Goal: Connect with others: Connect with others

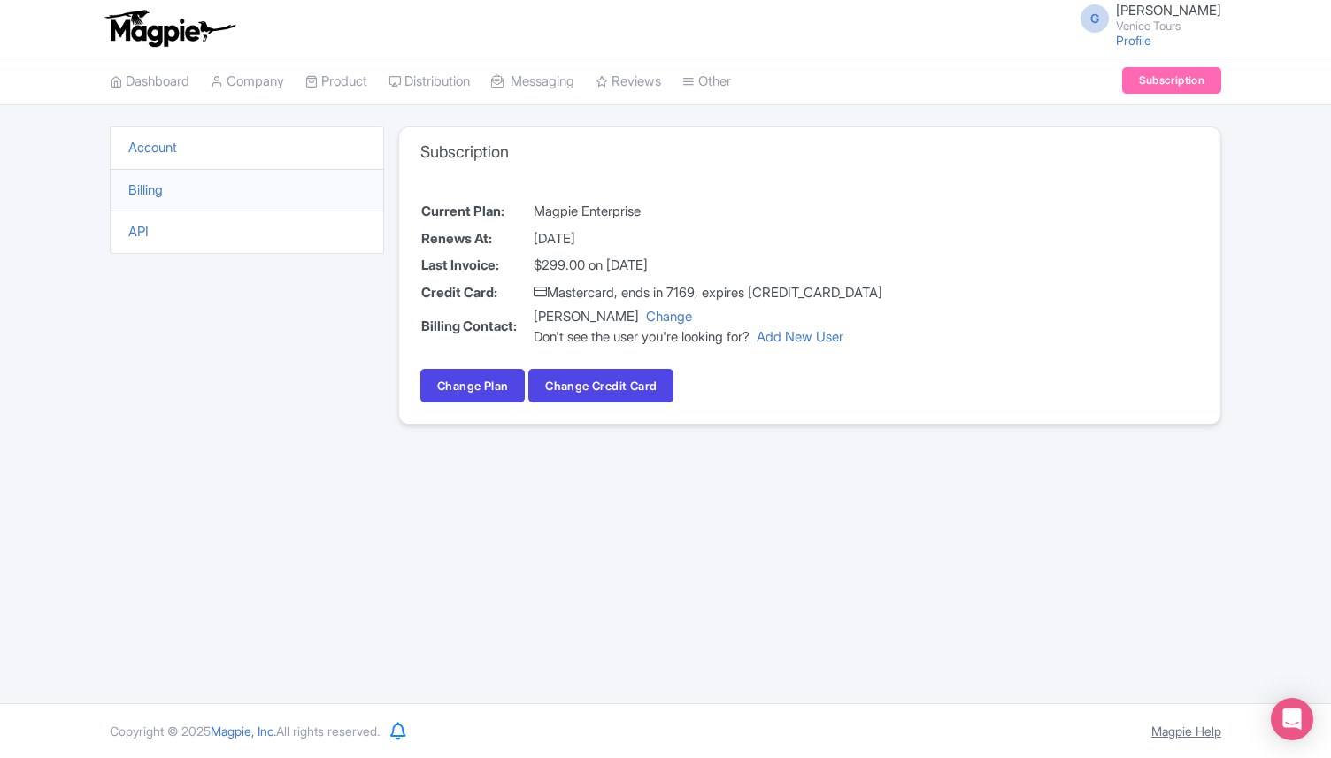
click at [1197, 724] on link "Magpie Help" at bounding box center [1186, 731] width 70 height 15
click at [1302, 715] on icon "Open Intercom Messenger" at bounding box center [1292, 719] width 23 height 23
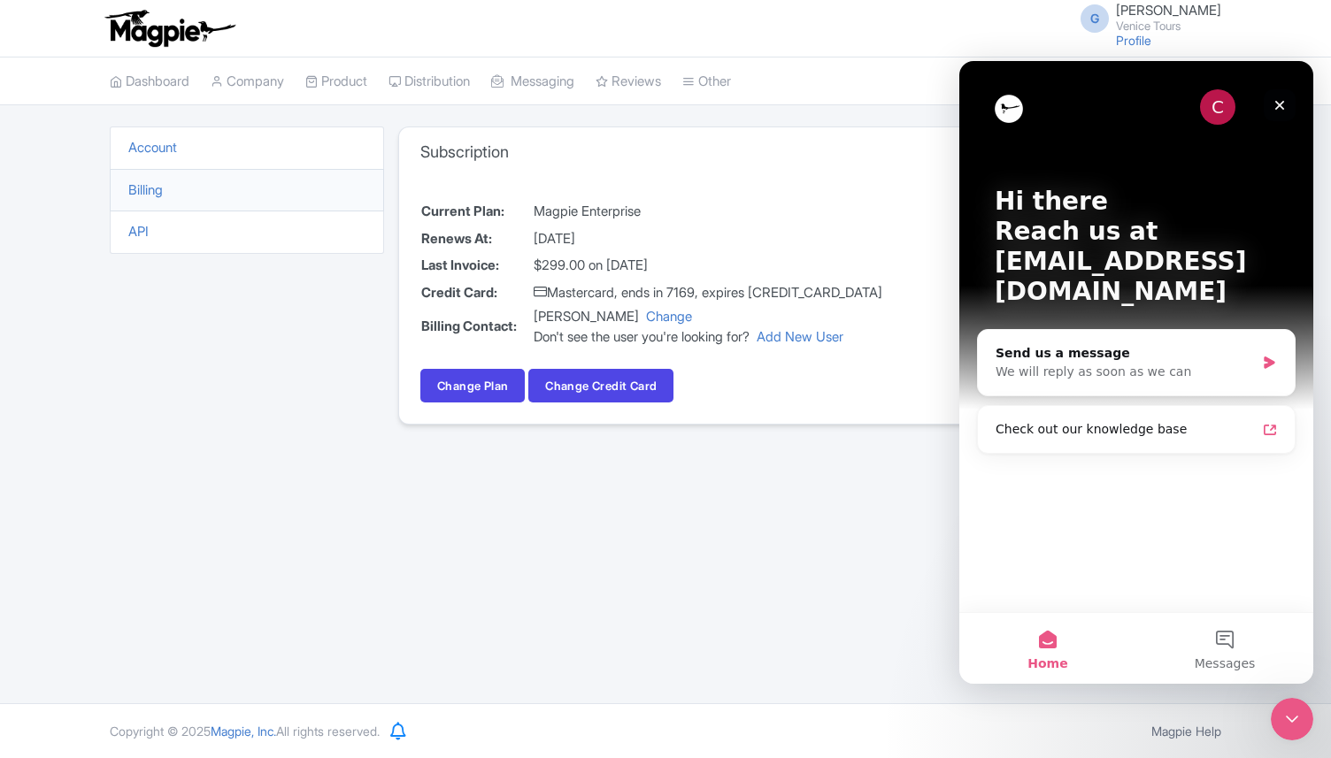
click at [1281, 106] on icon "Close" at bounding box center [1280, 106] width 10 height 10
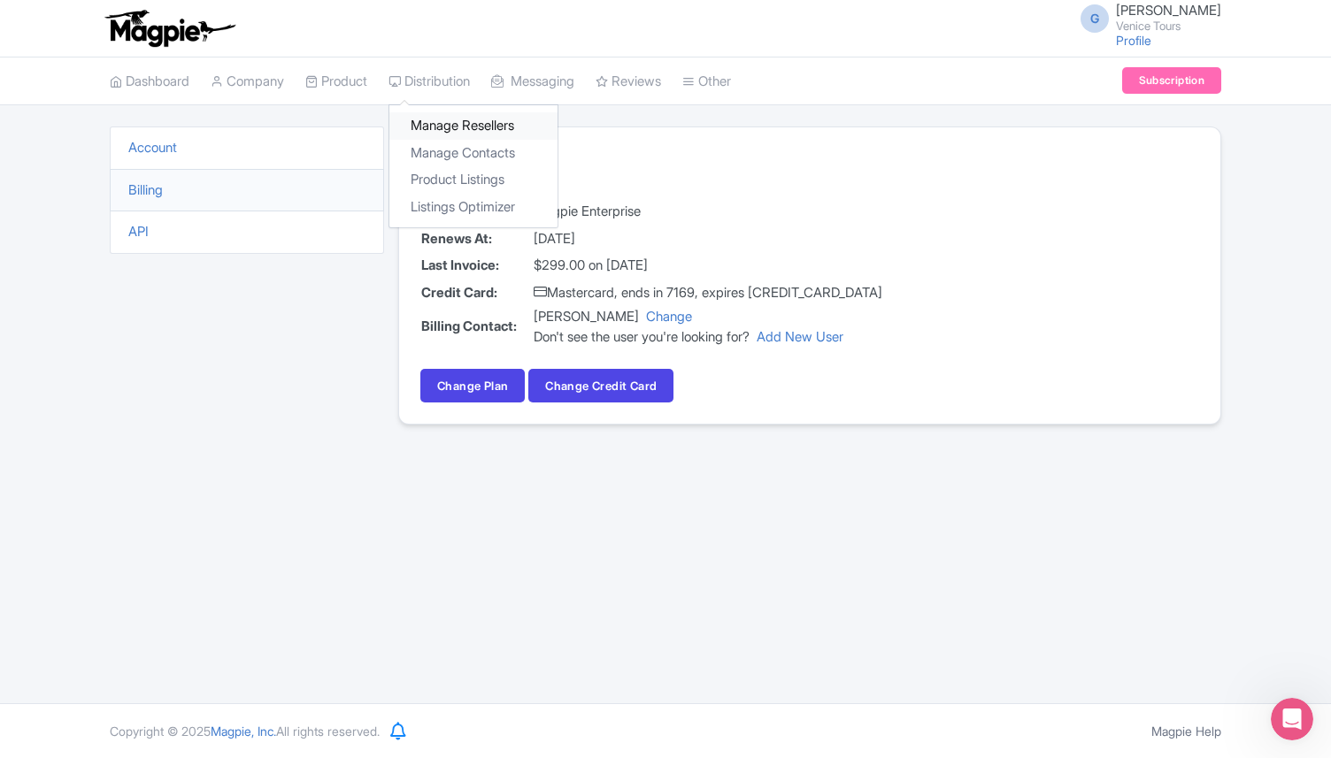
click at [447, 115] on link "Manage Resellers" at bounding box center [473, 125] width 168 height 27
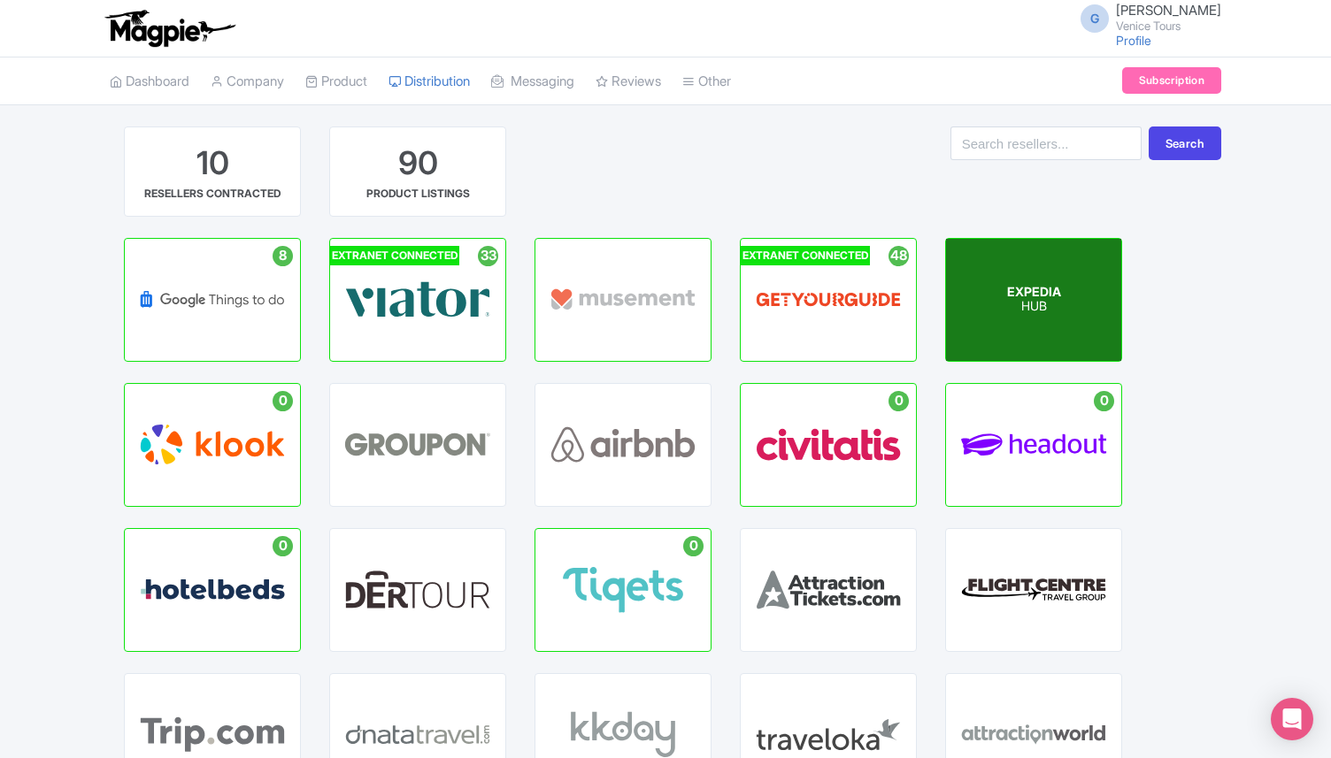
click at [1028, 327] on div "EXPEDIA HUB" at bounding box center [1033, 300] width 175 height 122
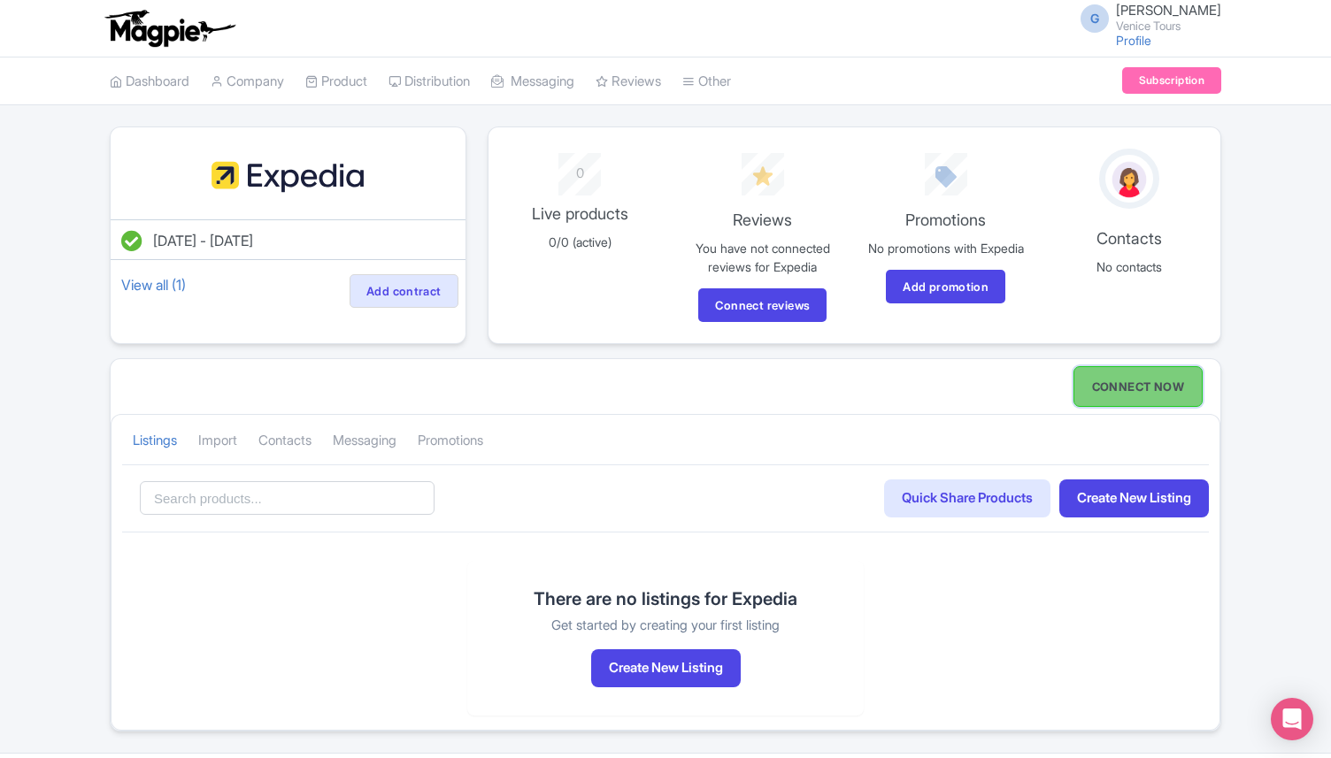
click at [1143, 393] on link "CONNECT NOW" at bounding box center [1138, 386] width 129 height 41
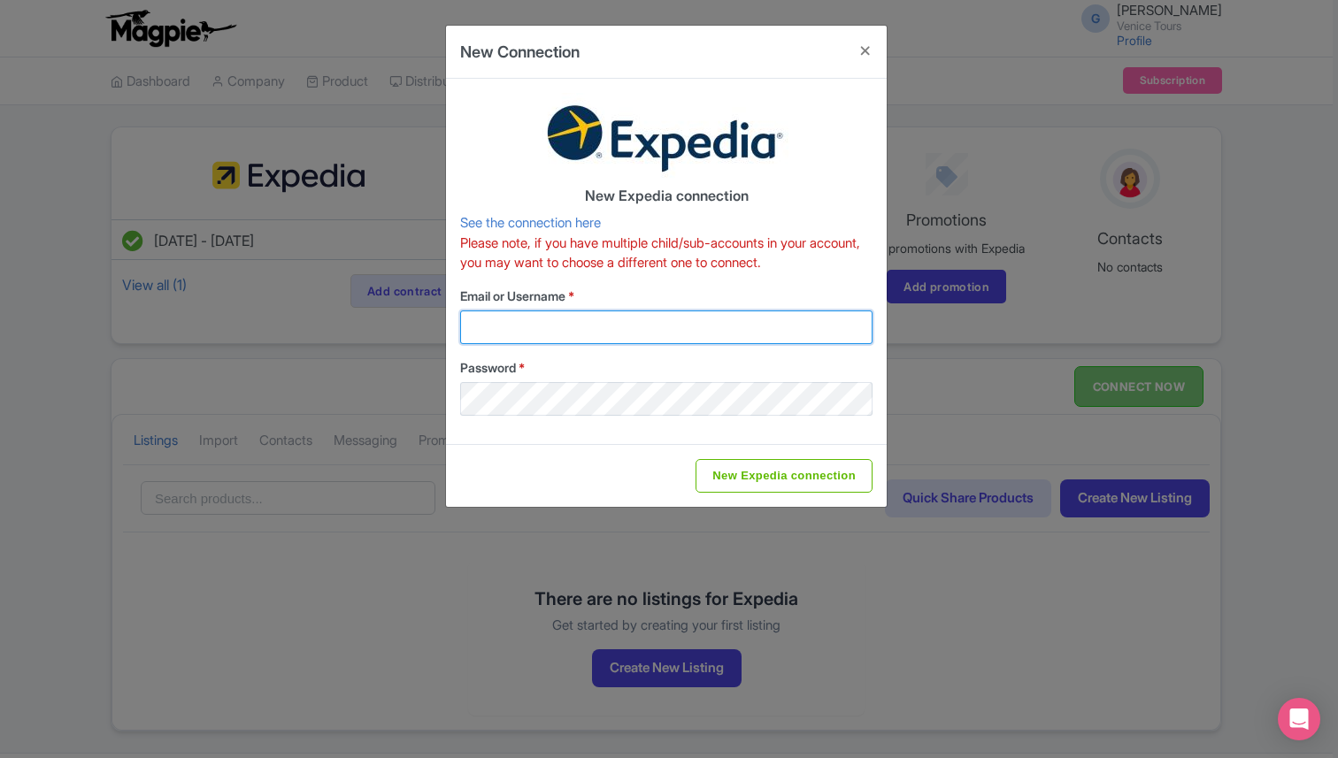
click at [532, 319] on input "Email or Username *" at bounding box center [666, 328] width 412 height 34
type input "director@citytoursco.com"
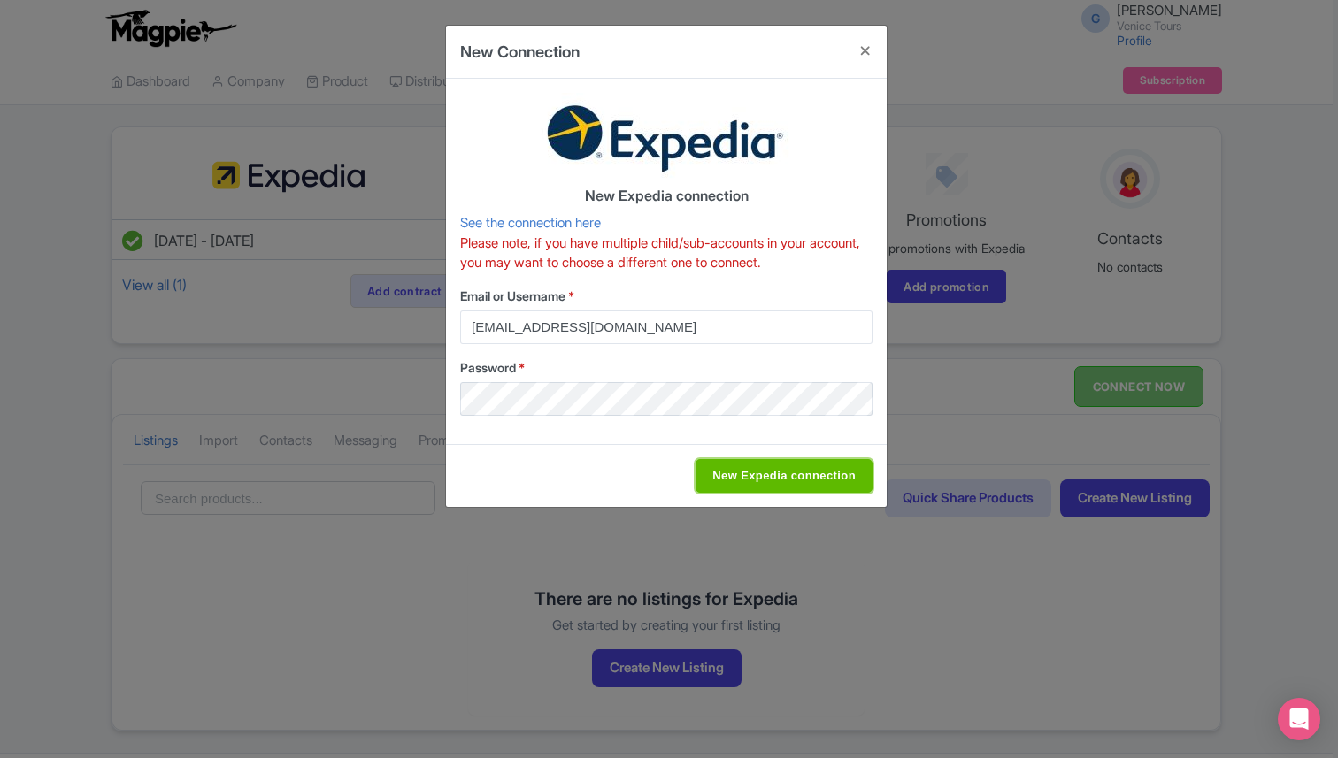
click at [727, 473] on input "New Expedia connection" at bounding box center [784, 476] width 177 height 34
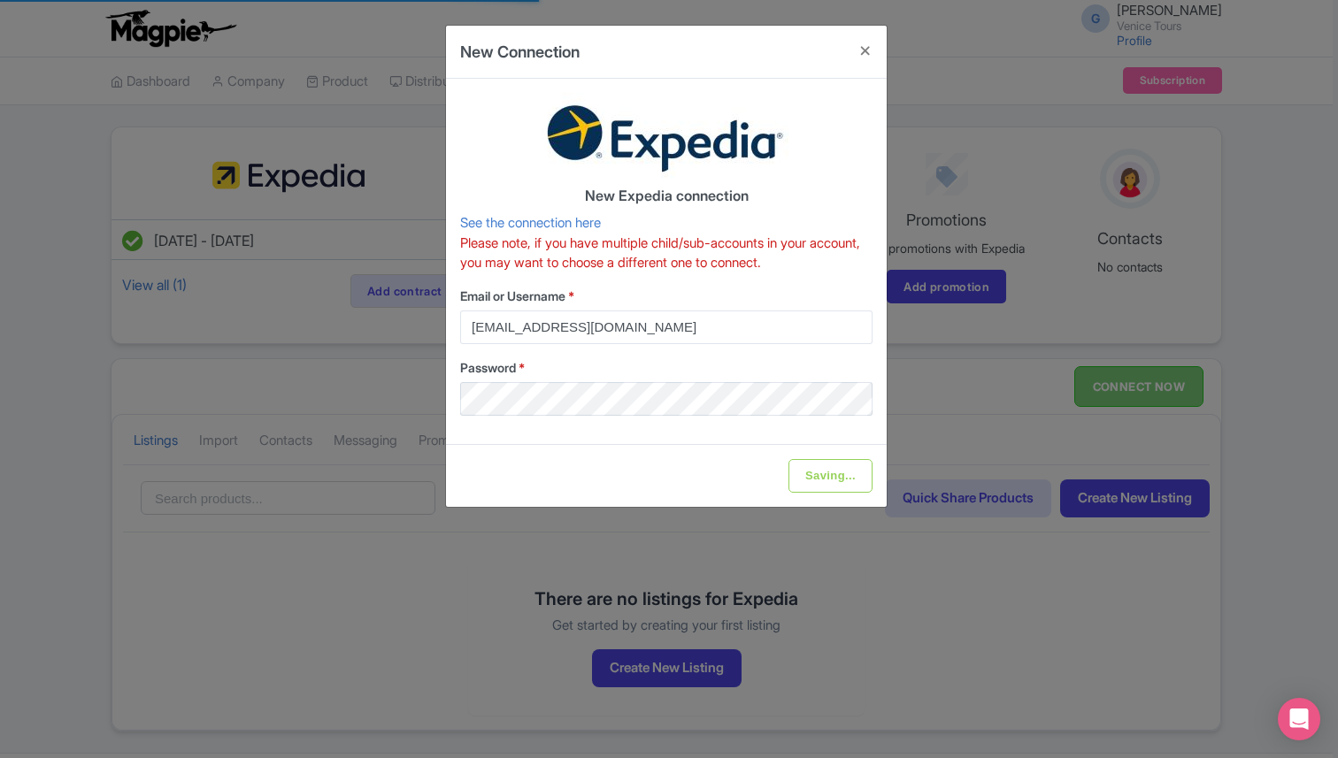
type input "New Expedia connection"
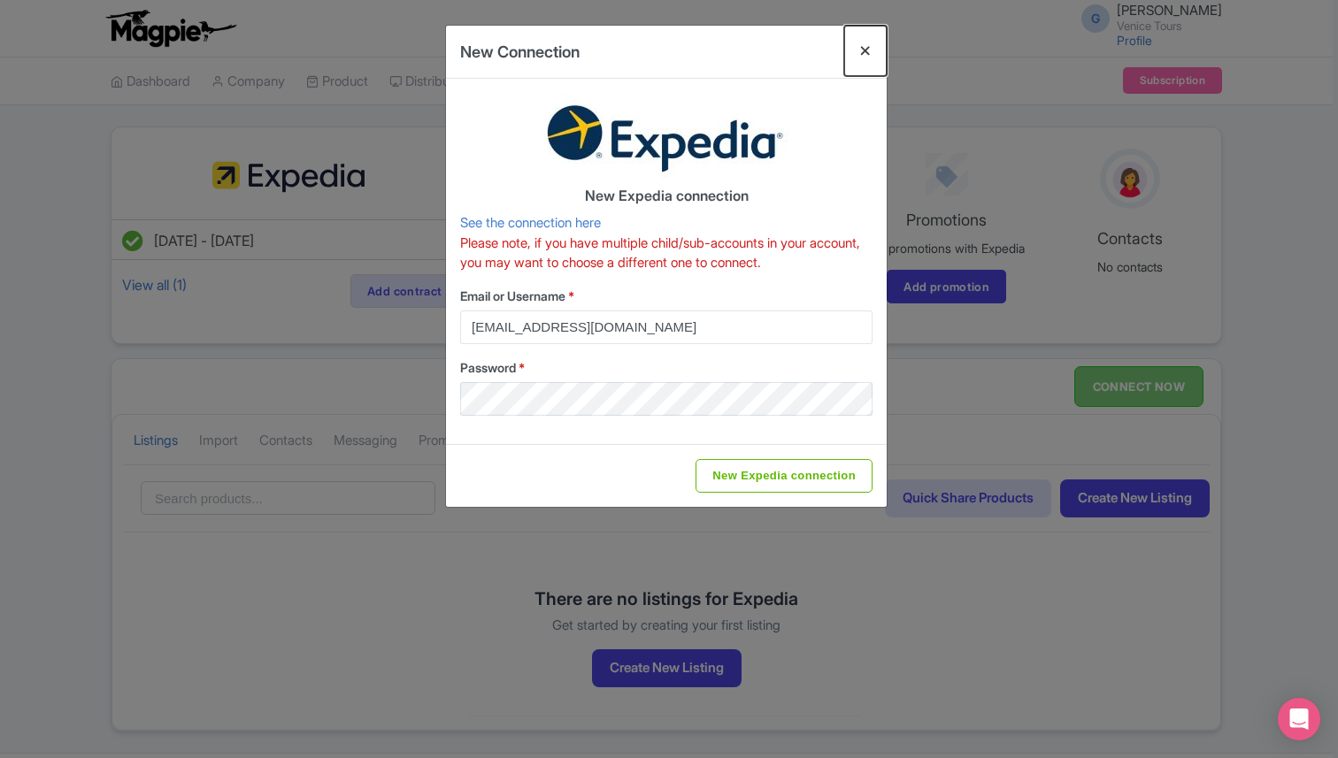
click at [862, 50] on button "Close" at bounding box center [865, 51] width 42 height 50
